Goal: Transaction & Acquisition: Purchase product/service

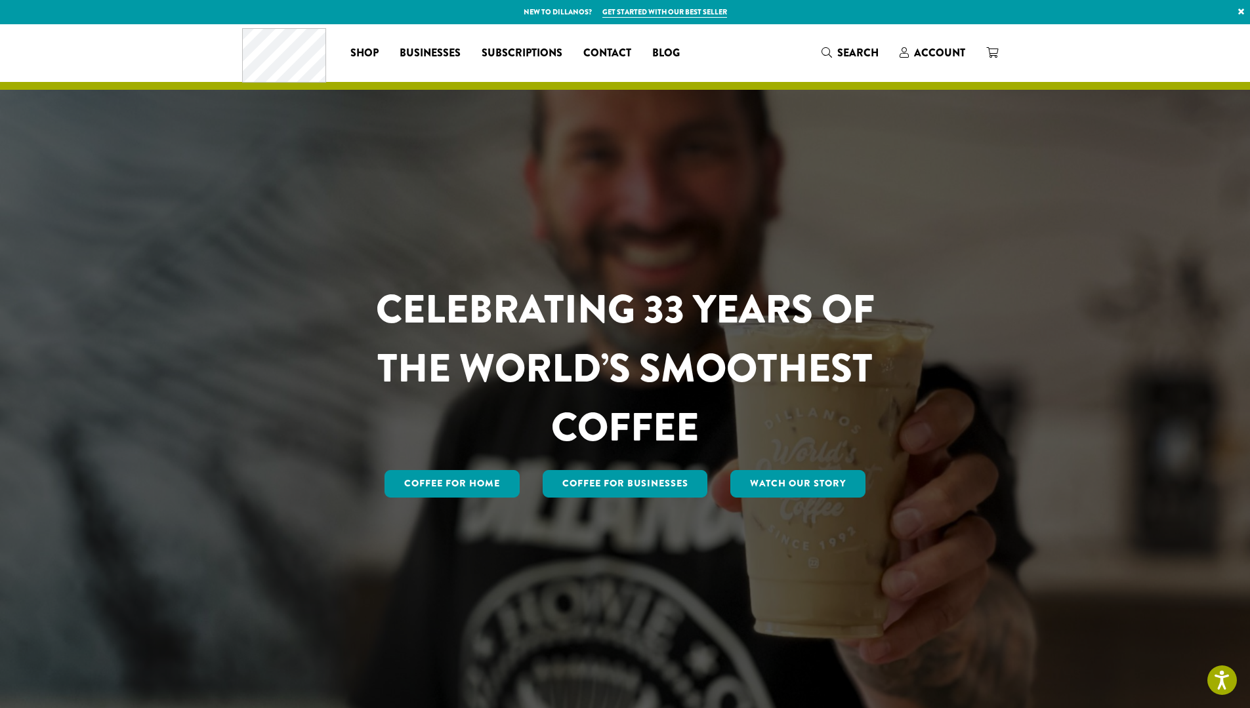
scroll to position [1111, 0]
